Goal: Information Seeking & Learning: Find specific page/section

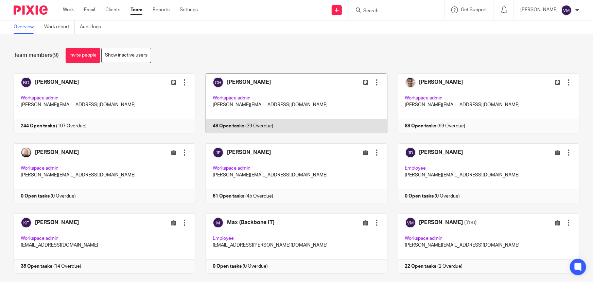
scroll to position [15, 0]
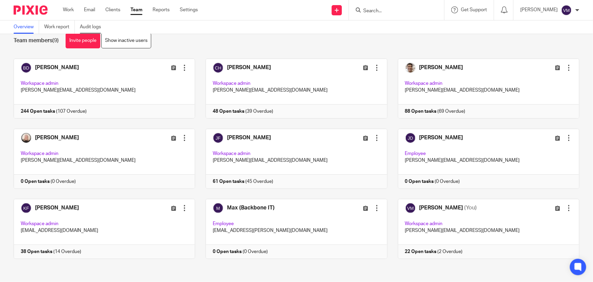
click at [95, 24] on link "Audit logs" at bounding box center [93, 26] width 26 height 13
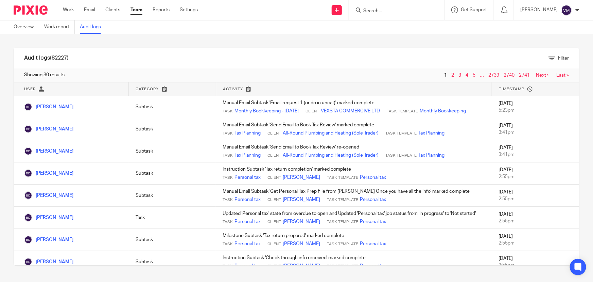
click at [136, 11] on link "Team" at bounding box center [137, 9] width 12 height 7
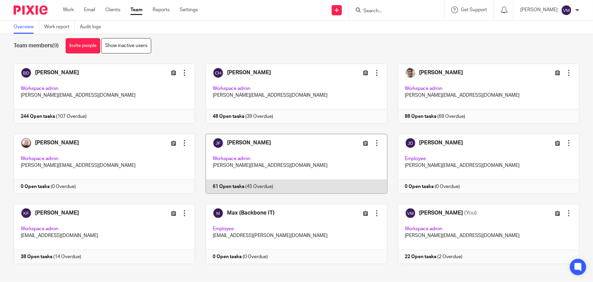
scroll to position [15, 0]
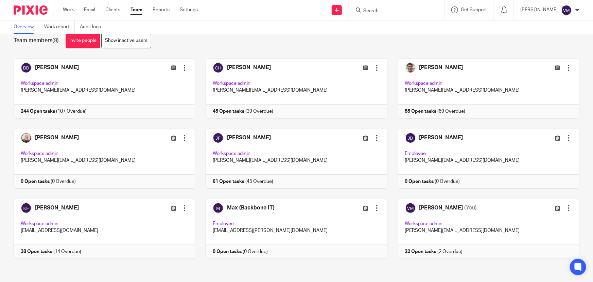
click at [381, 12] on input "Search" at bounding box center [393, 11] width 61 height 6
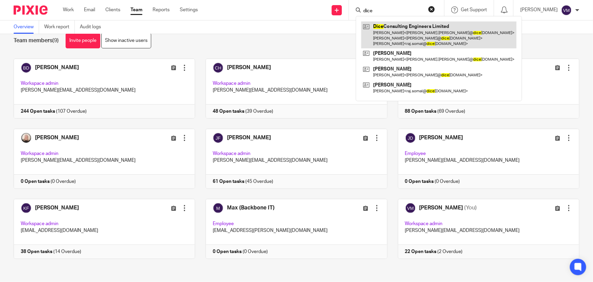
type input "dice"
click at [397, 27] on link at bounding box center [439, 34] width 155 height 27
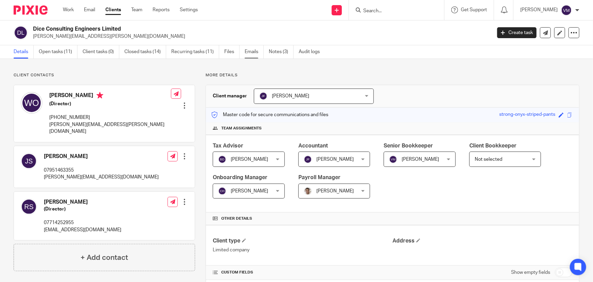
click at [251, 52] on link "Emails" at bounding box center [254, 51] width 19 height 13
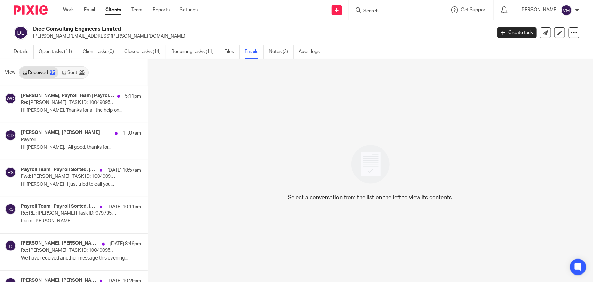
click at [72, 72] on link "Sent 25" at bounding box center [72, 72] width 29 height 11
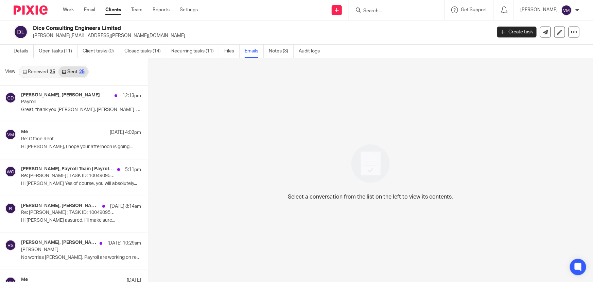
click at [50, 72] on div "25" at bounding box center [52, 71] width 5 height 5
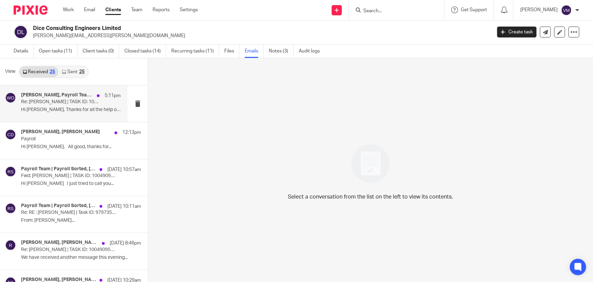
click at [58, 98] on div "Raj Somal, Payroll Team | Payroll Sorted, Wayne Oakes, Chris Demetriou 5:11pm" at bounding box center [71, 95] width 100 height 7
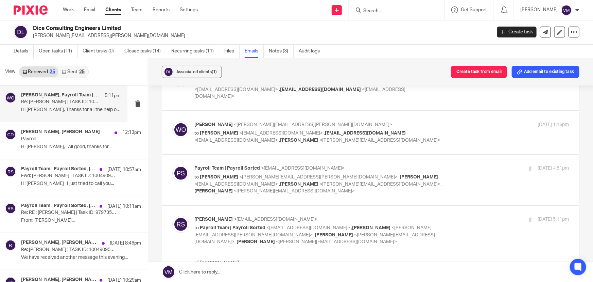
scroll to position [166, 0]
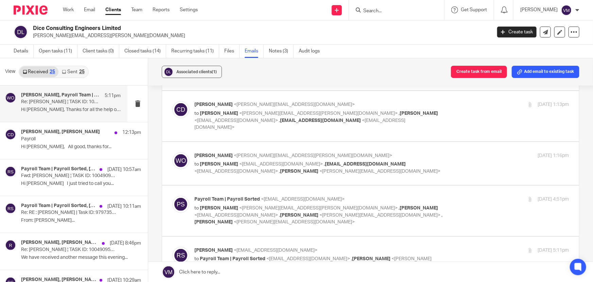
click at [480, 196] on div "16 Sep 2025 4:51pm" at bounding box center [507, 199] width 125 height 7
checkbox input "true"
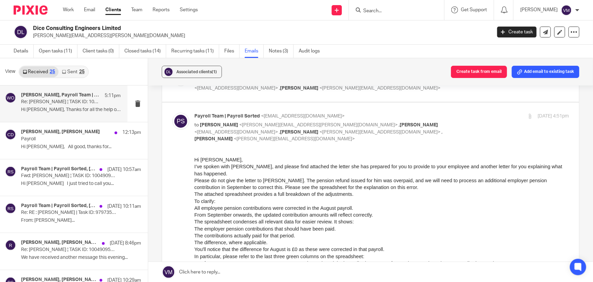
scroll to position [258, 0]
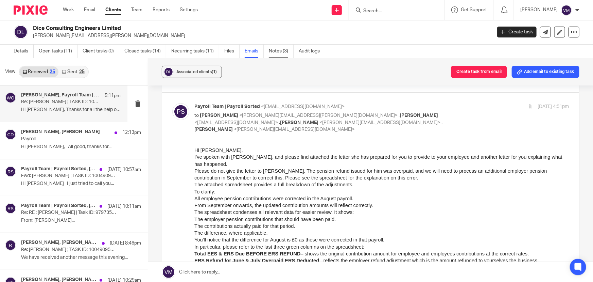
click at [284, 53] on link "Notes (3)" at bounding box center [281, 51] width 25 height 13
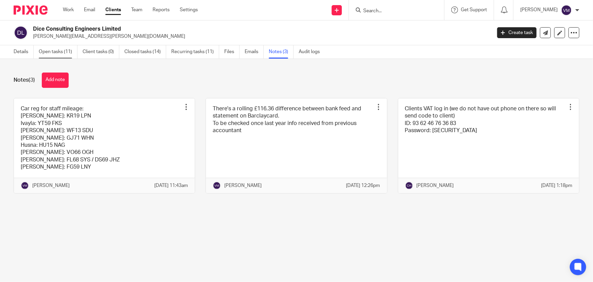
click at [66, 53] on link "Open tasks (11)" at bounding box center [58, 51] width 39 height 13
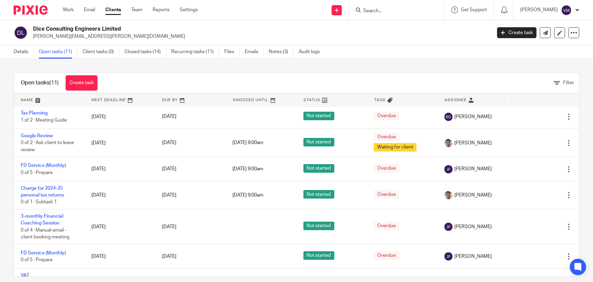
scroll to position [37, 0]
click at [384, 10] on input "Search" at bounding box center [393, 11] width 61 height 6
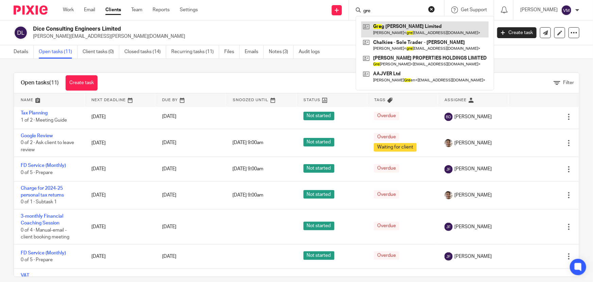
type input "gre"
click at [418, 28] on link at bounding box center [426, 29] width 128 height 16
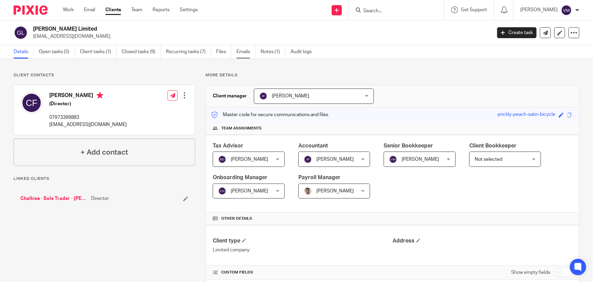
click at [241, 52] on link "Emails" at bounding box center [246, 51] width 19 height 13
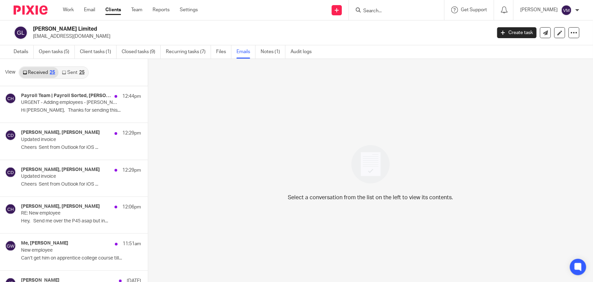
click at [76, 76] on link "Sent 25" at bounding box center [72, 72] width 29 height 11
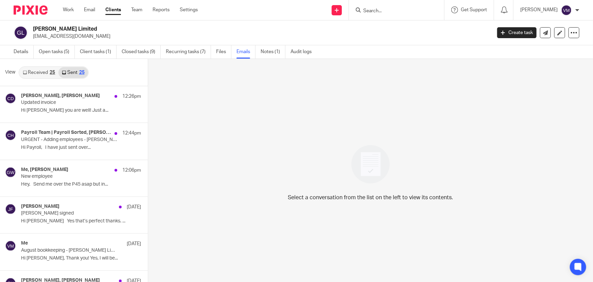
scroll to position [1, 0]
click at [135, 11] on link "Team" at bounding box center [136, 9] width 11 height 7
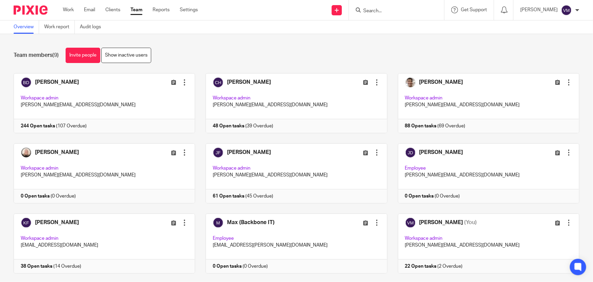
click at [389, 12] on input "Search" at bounding box center [393, 11] width 61 height 6
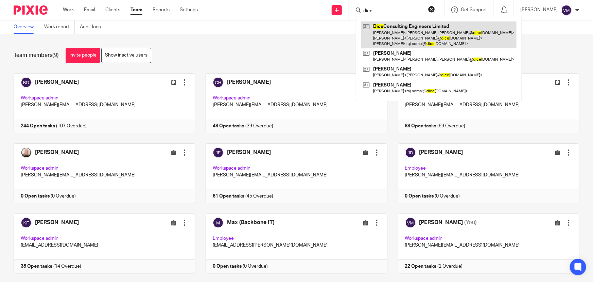
type input "dice"
click at [424, 32] on link at bounding box center [439, 34] width 155 height 27
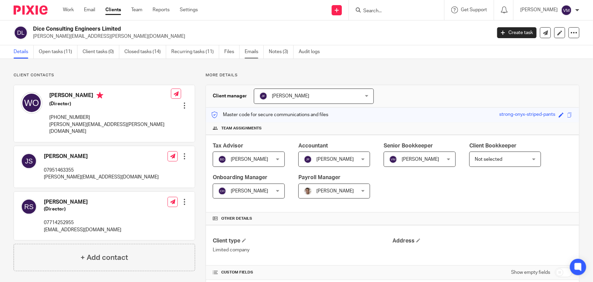
click at [257, 52] on link "Emails" at bounding box center [254, 51] width 19 height 13
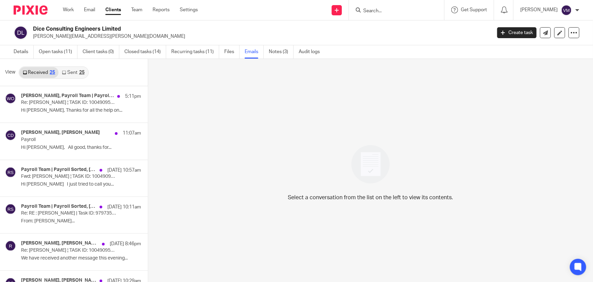
click at [79, 70] on div "25" at bounding box center [81, 72] width 5 height 5
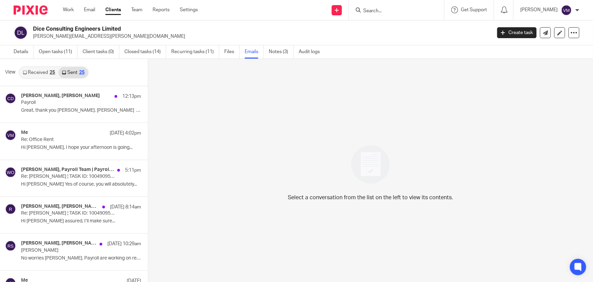
scroll to position [1, 0]
click at [52, 73] on div "25" at bounding box center [52, 71] width 5 height 5
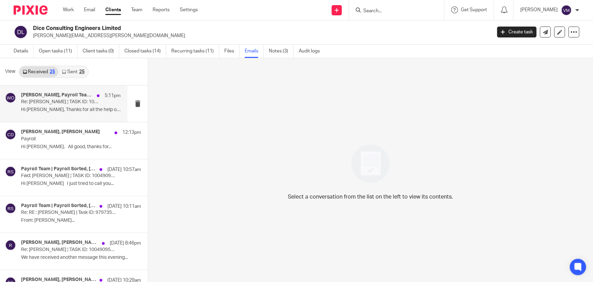
click at [51, 109] on p "Hi Lyndsey, Thanks for all the help on..." at bounding box center [71, 110] width 100 height 6
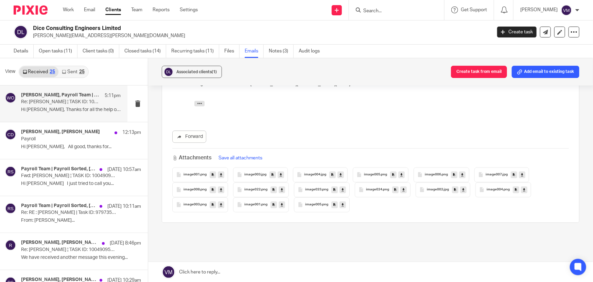
scroll to position [815, 0]
click at [139, 13] on link "Team" at bounding box center [136, 9] width 11 height 7
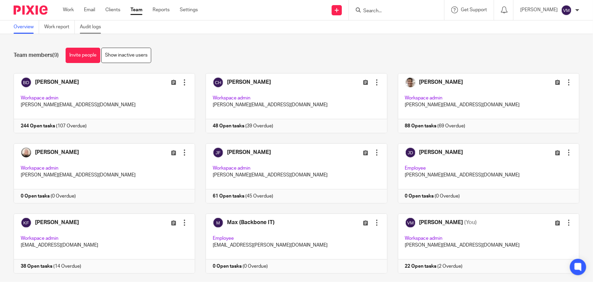
click at [84, 27] on link "Audit logs" at bounding box center [93, 26] width 26 height 13
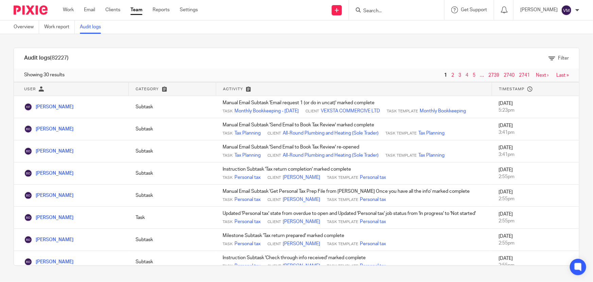
click at [138, 8] on link "Team" at bounding box center [137, 9] width 12 height 7
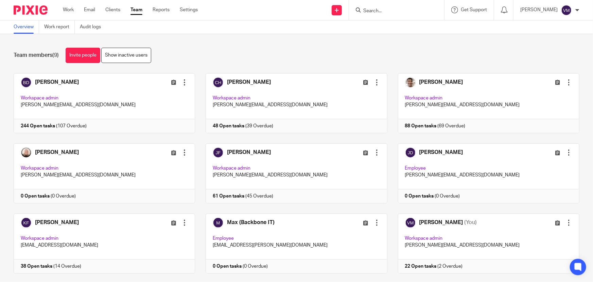
click at [391, 13] on input "Search" at bounding box center [393, 11] width 61 height 6
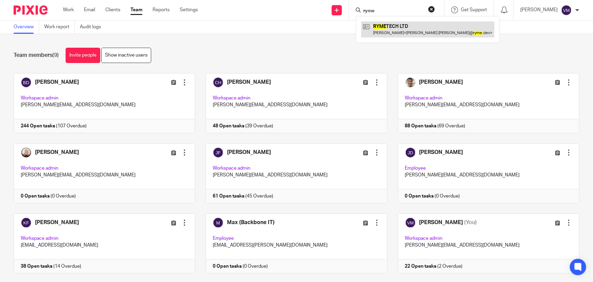
type input "ryme"
click at [399, 27] on link at bounding box center [428, 29] width 133 height 16
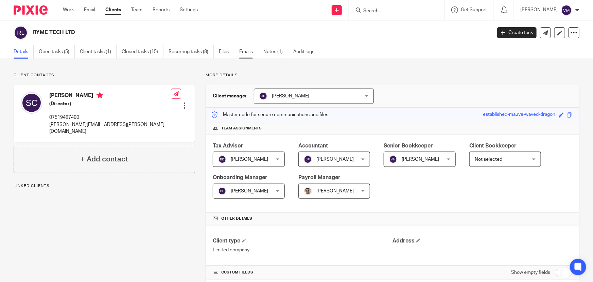
click at [255, 49] on link "Emails" at bounding box center [248, 51] width 19 height 13
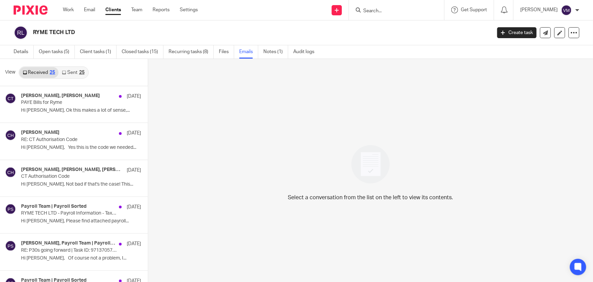
click at [71, 74] on link "Sent 25" at bounding box center [72, 72] width 29 height 11
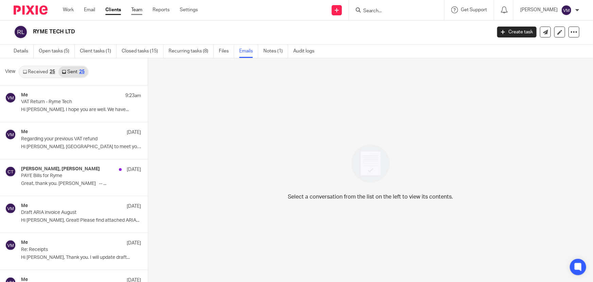
click at [139, 10] on link "Team" at bounding box center [136, 9] width 11 height 7
